Goal: Obtain resource: Download file/media

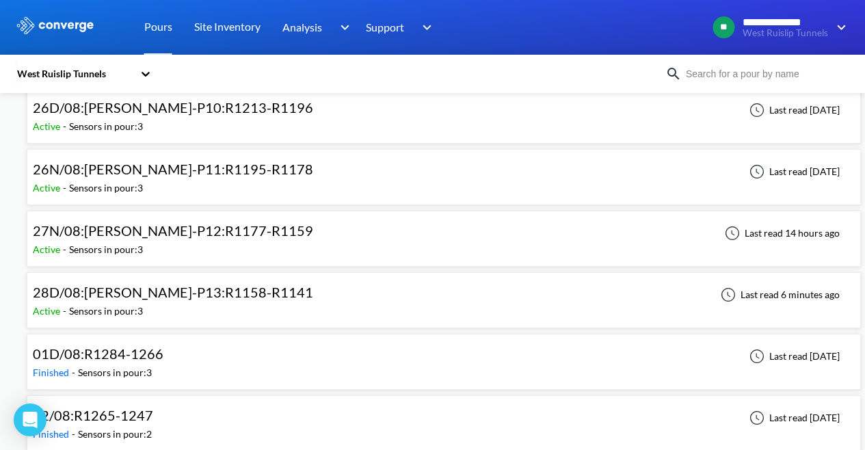
scroll to position [761, 0]
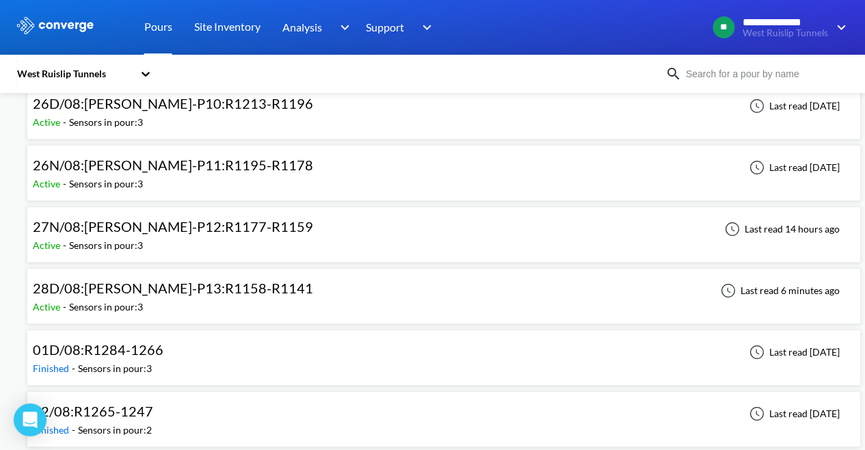
click at [261, 291] on div "28D/08:[PERSON_NAME]-P13:R1158-R1141 Active - Sensors in pour: 3 Last read 6 mi…" at bounding box center [444, 296] width 822 height 44
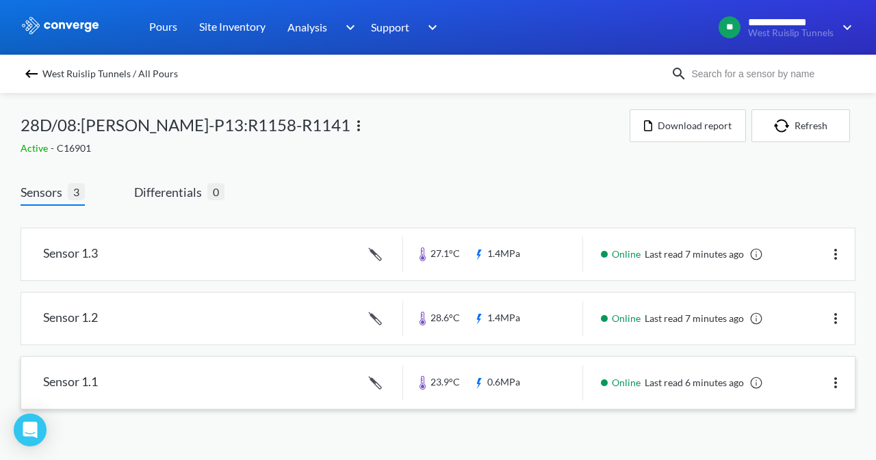
click at [524, 386] on link at bounding box center [437, 383] width 833 height 52
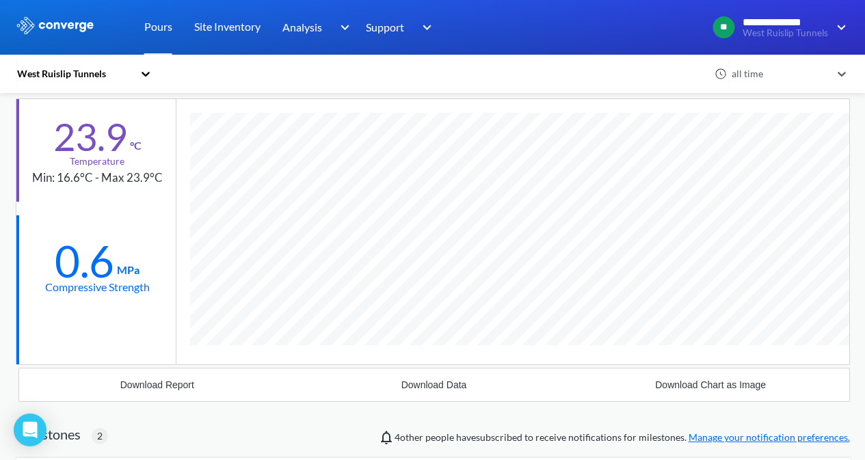
scroll to position [974, 834]
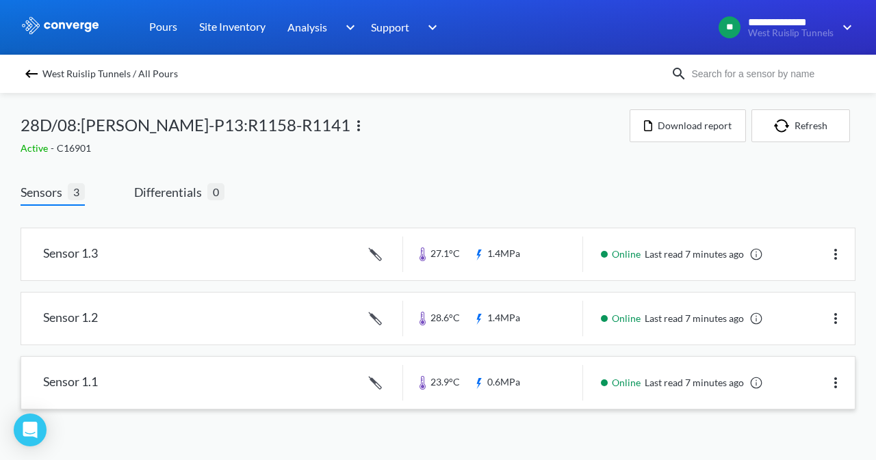
click at [512, 379] on link at bounding box center [437, 383] width 833 height 52
click at [376, 378] on link at bounding box center [437, 383] width 833 height 52
click at [492, 372] on link at bounding box center [437, 383] width 833 height 52
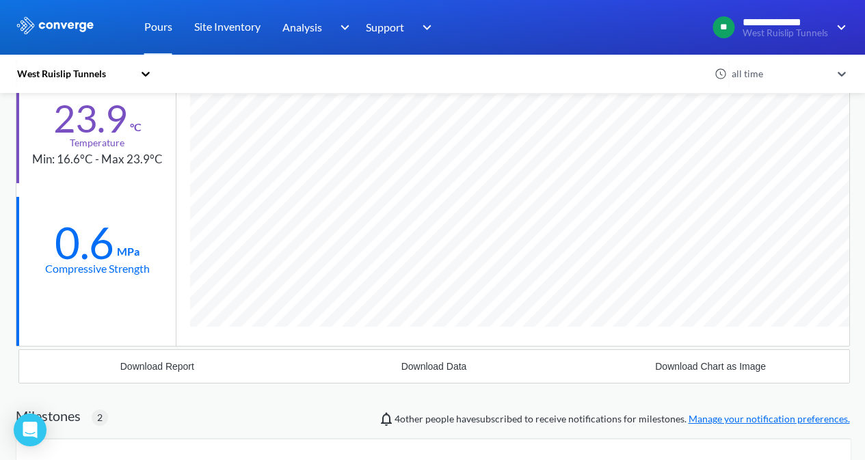
scroll to position [974, 834]
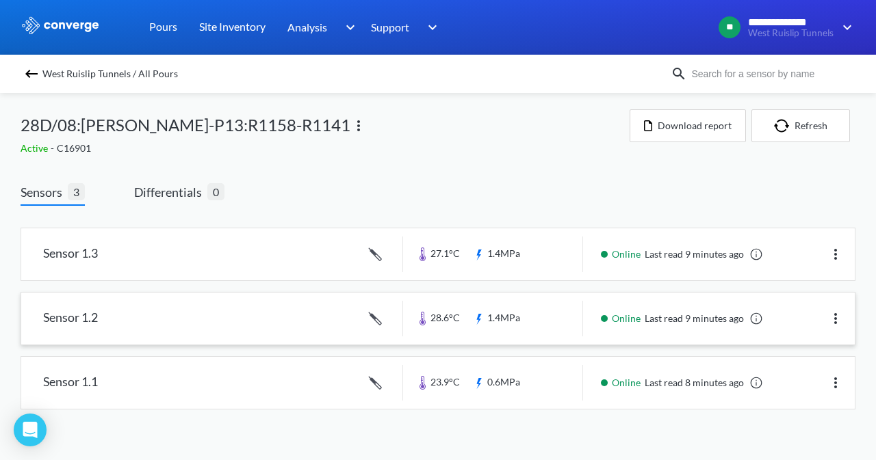
click at [527, 319] on link at bounding box center [437, 319] width 833 height 52
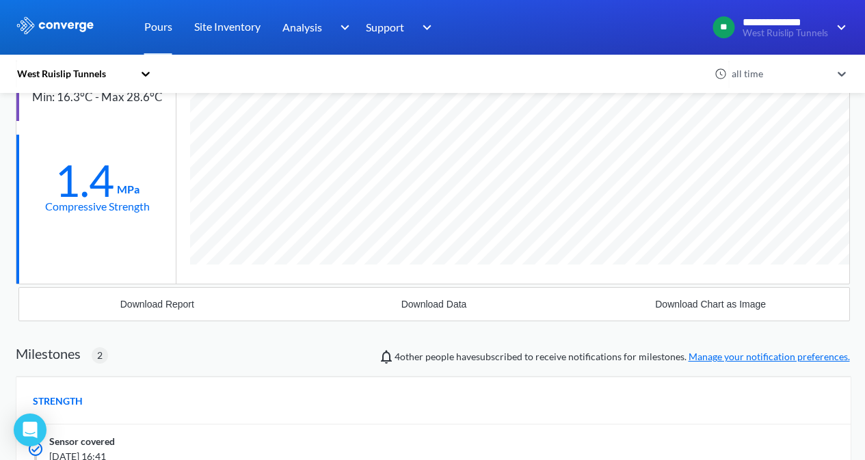
scroll to position [974, 834]
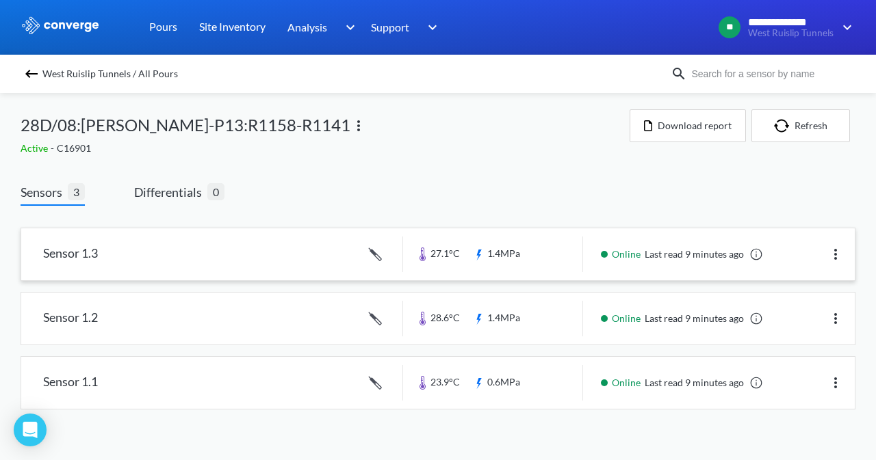
click at [501, 271] on link at bounding box center [437, 254] width 833 height 52
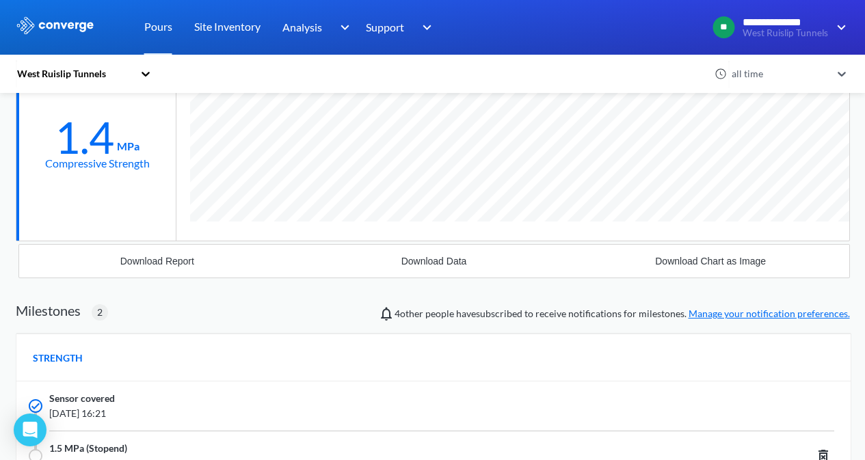
scroll to position [974, 834]
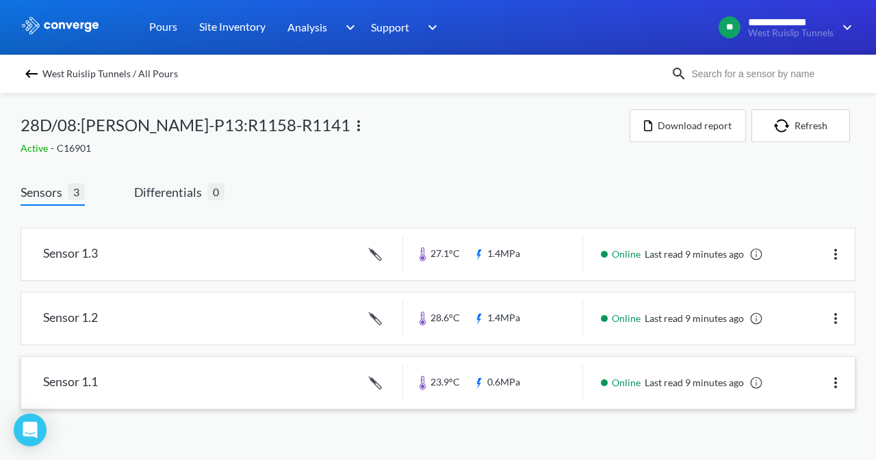
click at [467, 391] on link at bounding box center [437, 383] width 833 height 52
click at [700, 130] on button "Download report" at bounding box center [687, 125] width 116 height 33
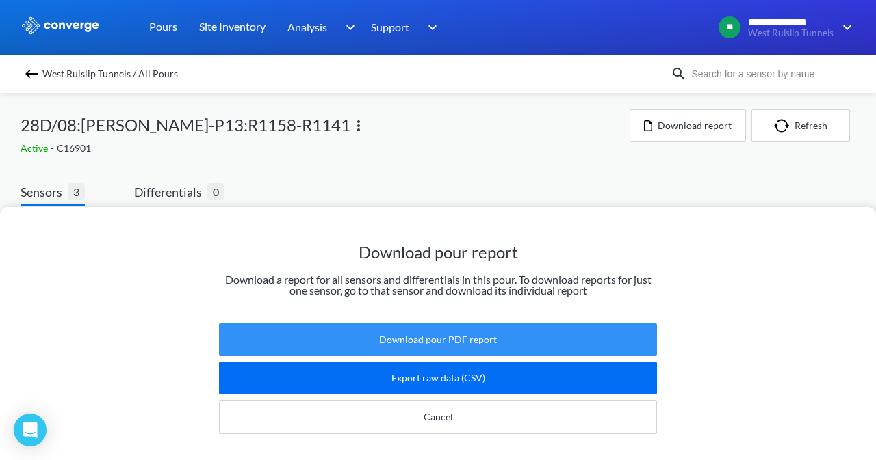
click at [495, 339] on button "Download pour PDF report" at bounding box center [438, 340] width 438 height 33
